Goal: Information Seeking & Learning: Learn about a topic

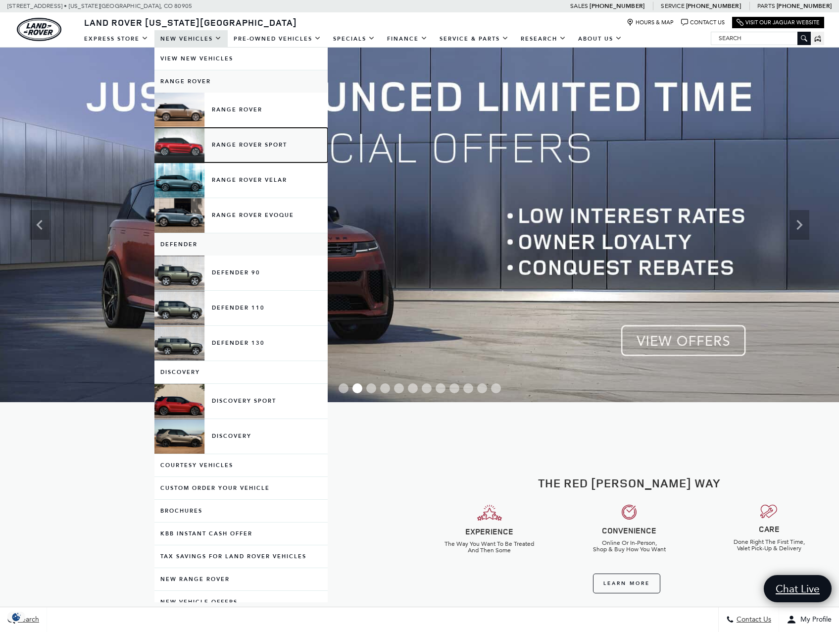
click at [252, 143] on link "Range Rover Sport" at bounding box center [241, 145] width 173 height 35
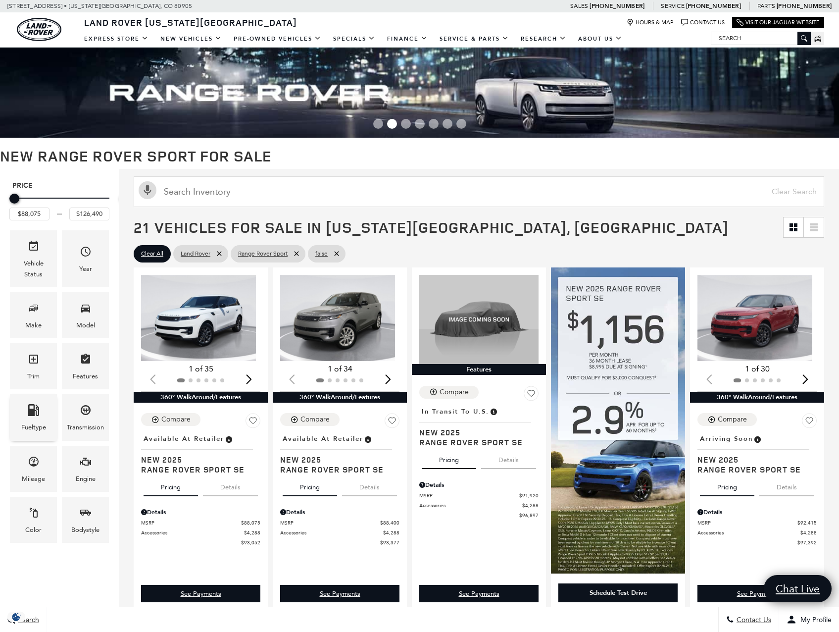
click at [42, 422] on div "Fueltype" at bounding box center [33, 427] width 25 height 11
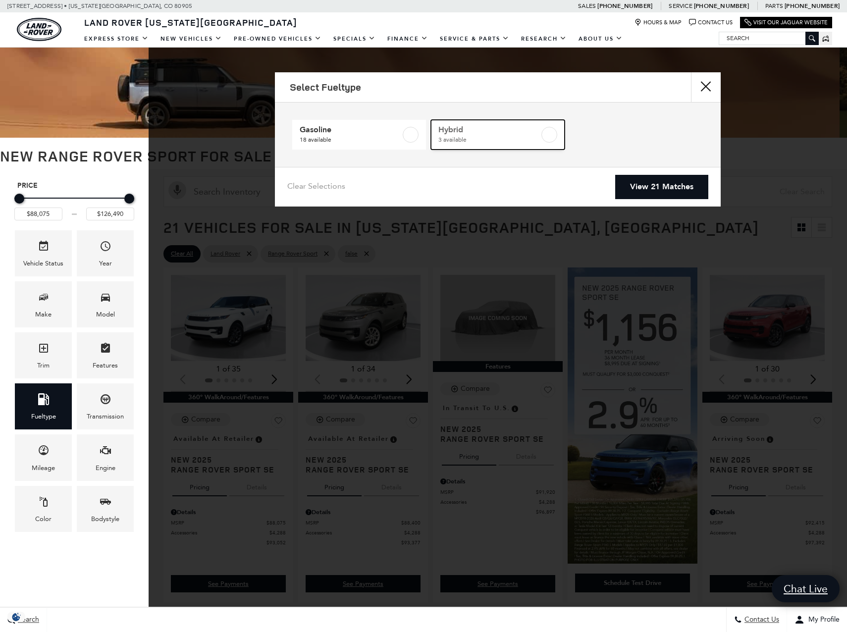
click at [548, 136] on label at bounding box center [549, 135] width 16 height 16
type input "$103,254"
type input "$113,655"
checkbox input "true"
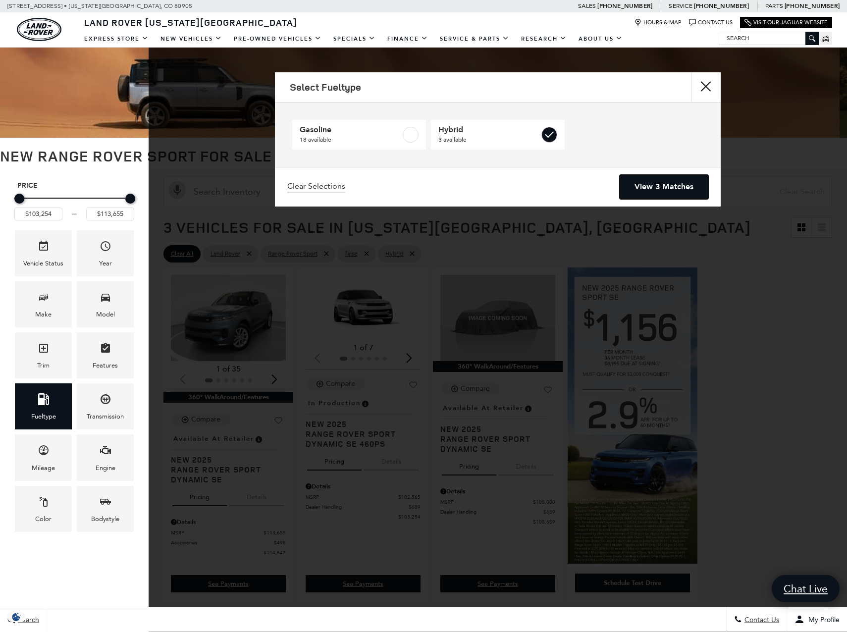
click at [651, 184] on link "View 3 Matches" at bounding box center [663, 187] width 89 height 24
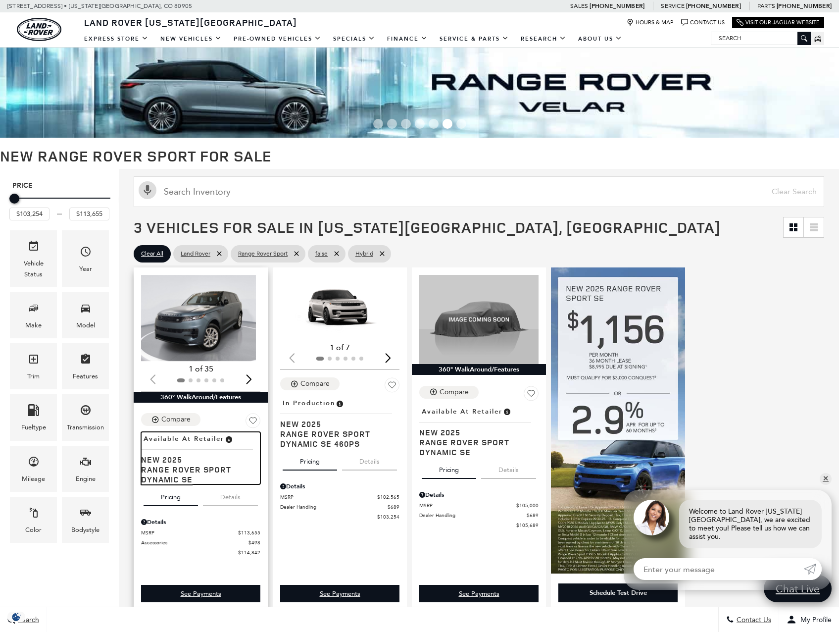
click at [216, 472] on span "Range Rover Sport Dynamic SE" at bounding box center [197, 474] width 112 height 20
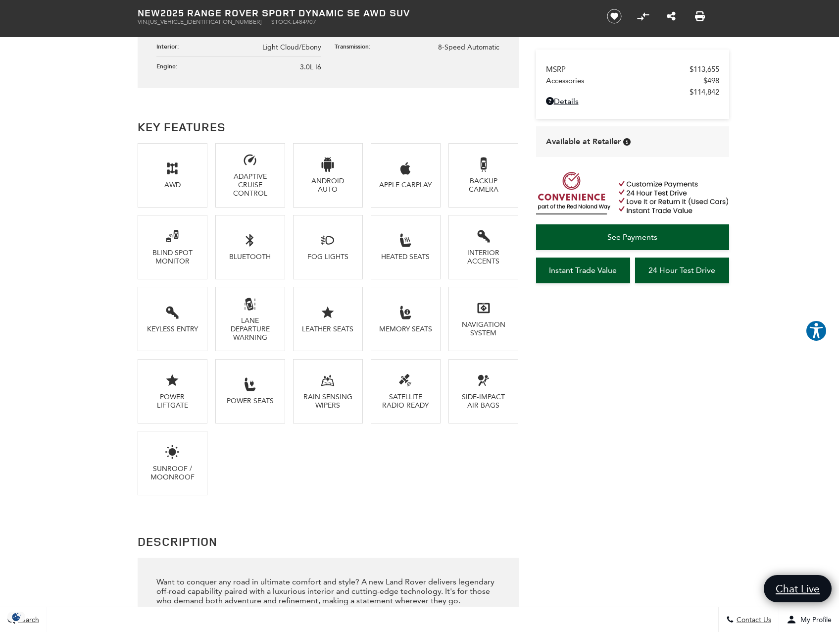
scroll to position [594, 0]
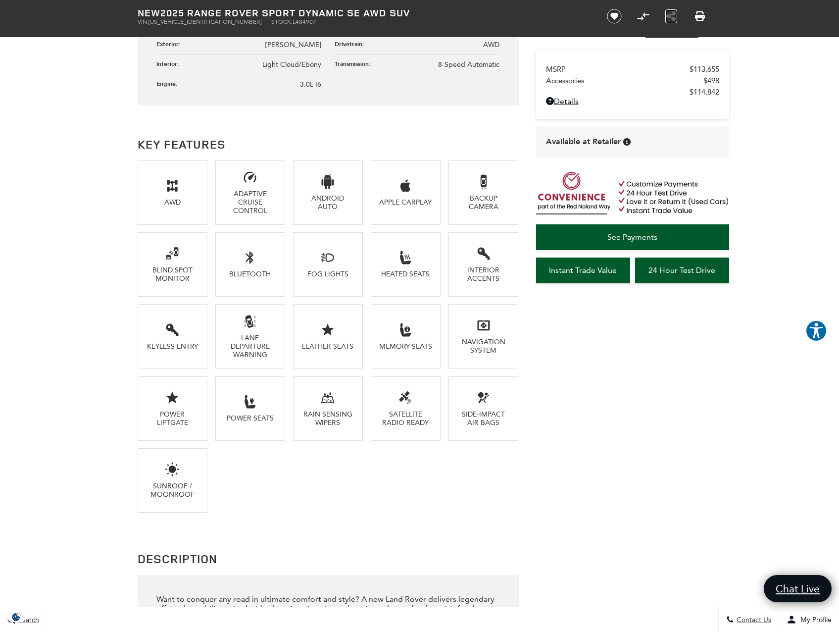
click at [675, 14] on icon "Share this New 2025 Range Rover Sport Dynamic SE AWD SUV" at bounding box center [672, 16] width 10 height 11
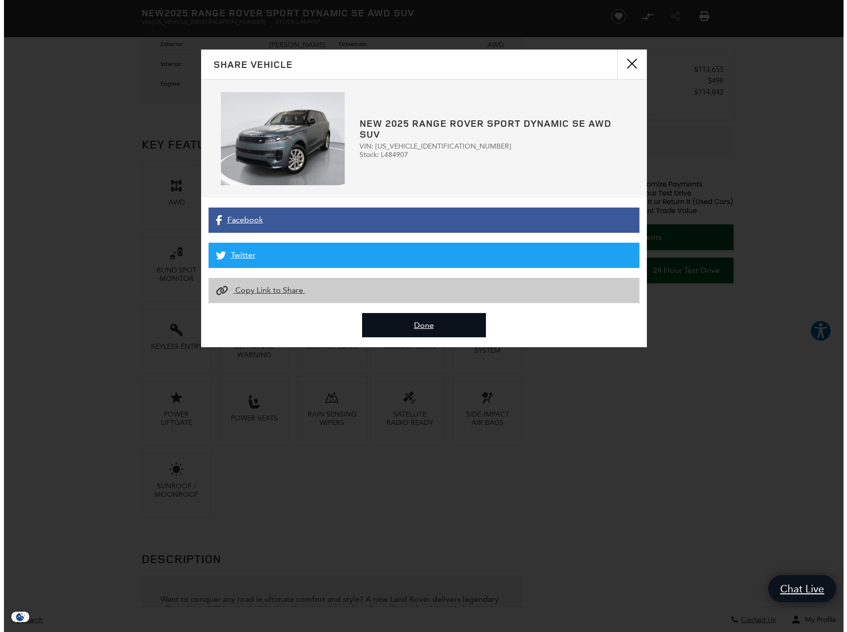
scroll to position [597, 0]
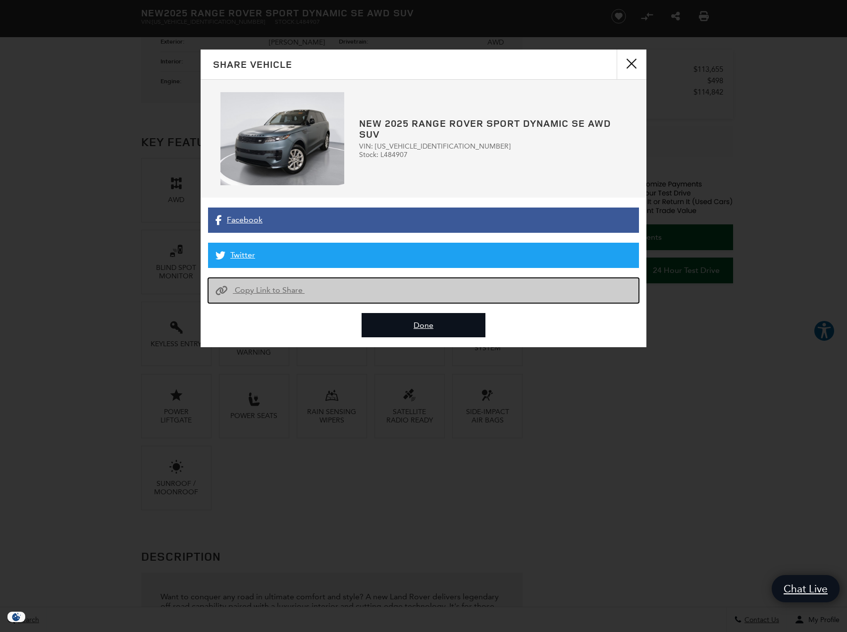
click at [286, 294] on span "Copy Link to Share" at bounding box center [269, 289] width 68 height 9
